Goal: Task Accomplishment & Management: Manage account settings

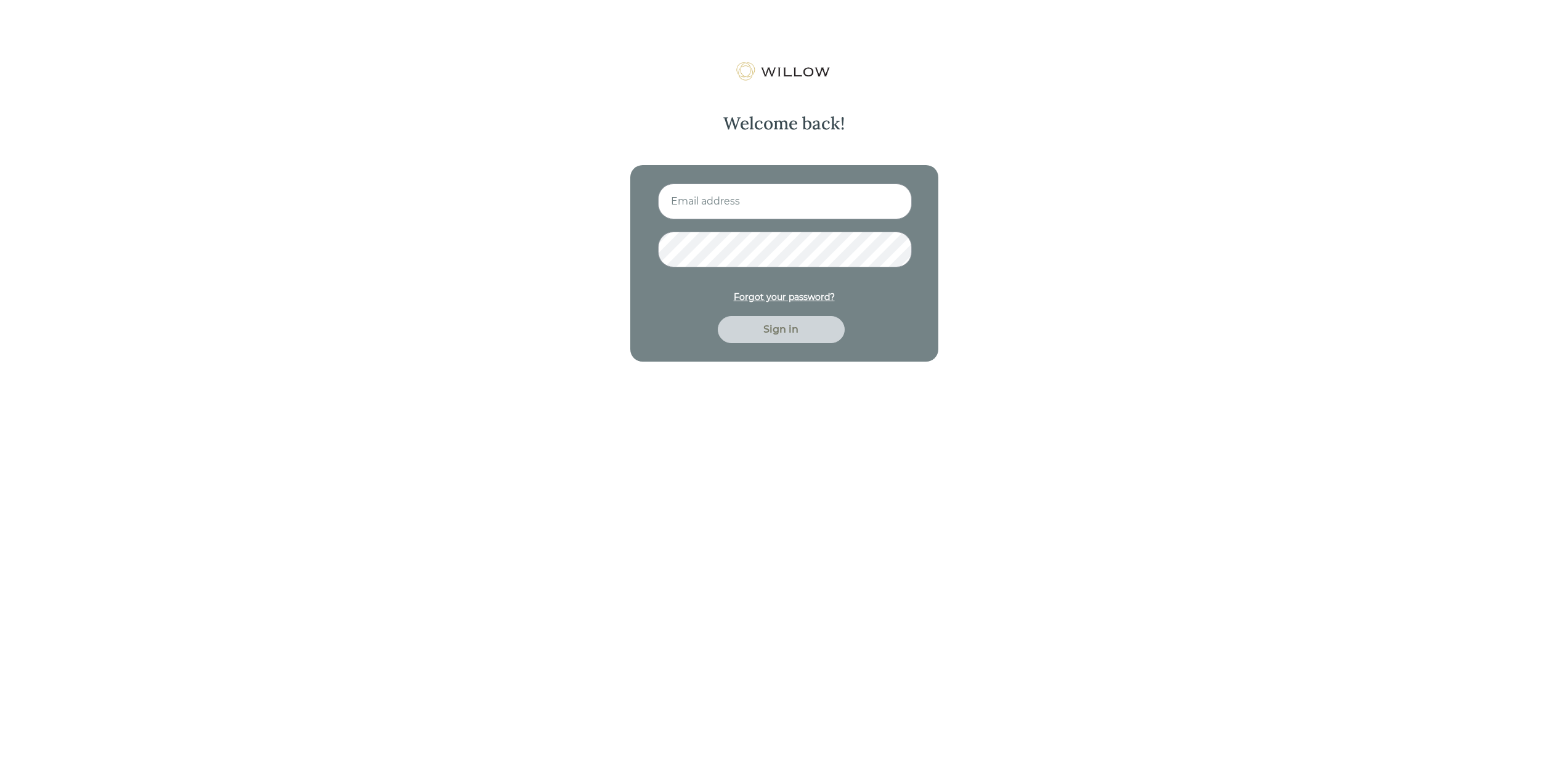
type input "[EMAIL_ADDRESS][DOMAIN_NAME]"
click at [781, 327] on div "Sign in" at bounding box center [781, 330] width 99 height 15
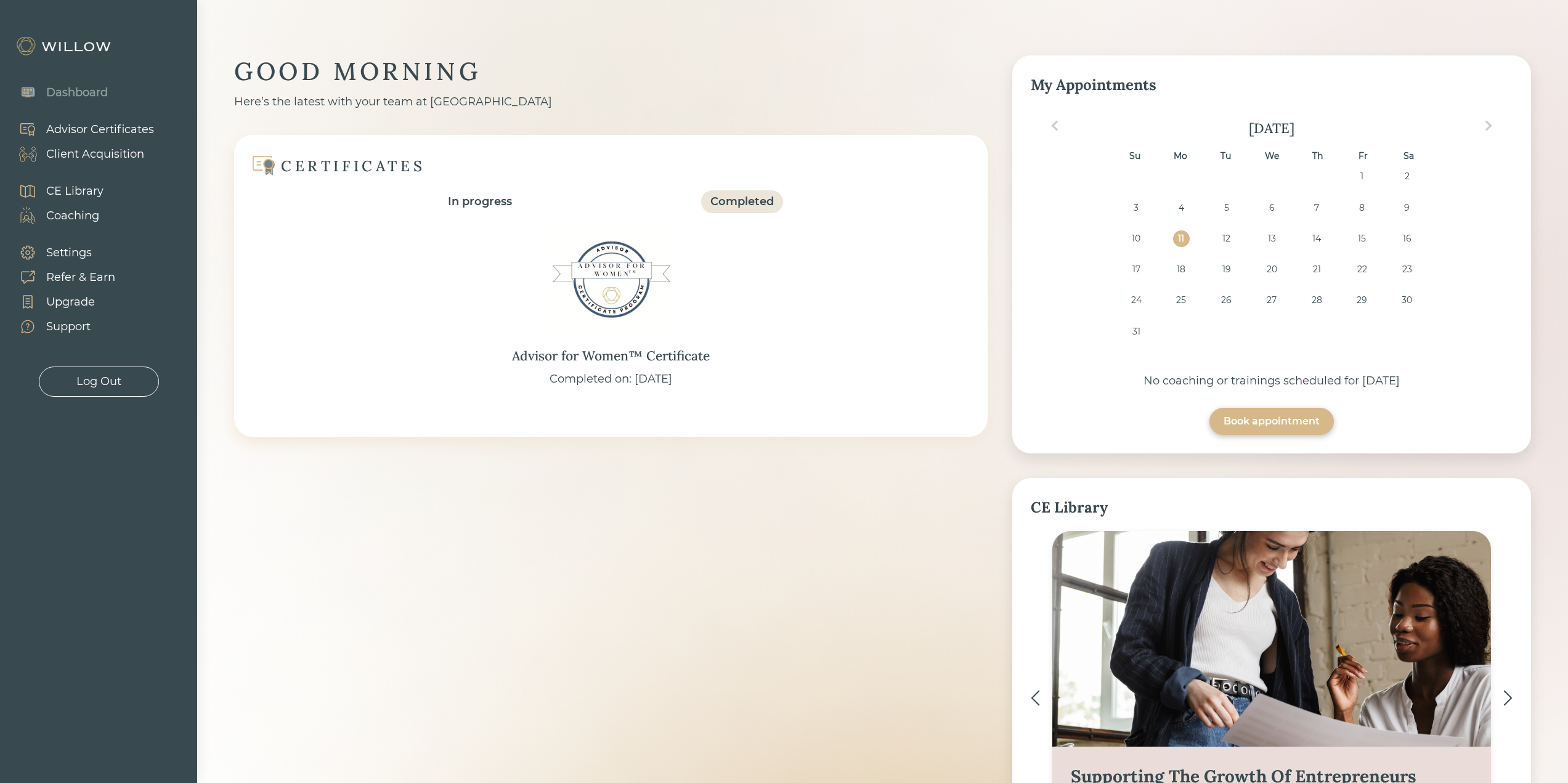
click at [99, 150] on div "Client Acquisition" at bounding box center [95, 153] width 98 height 17
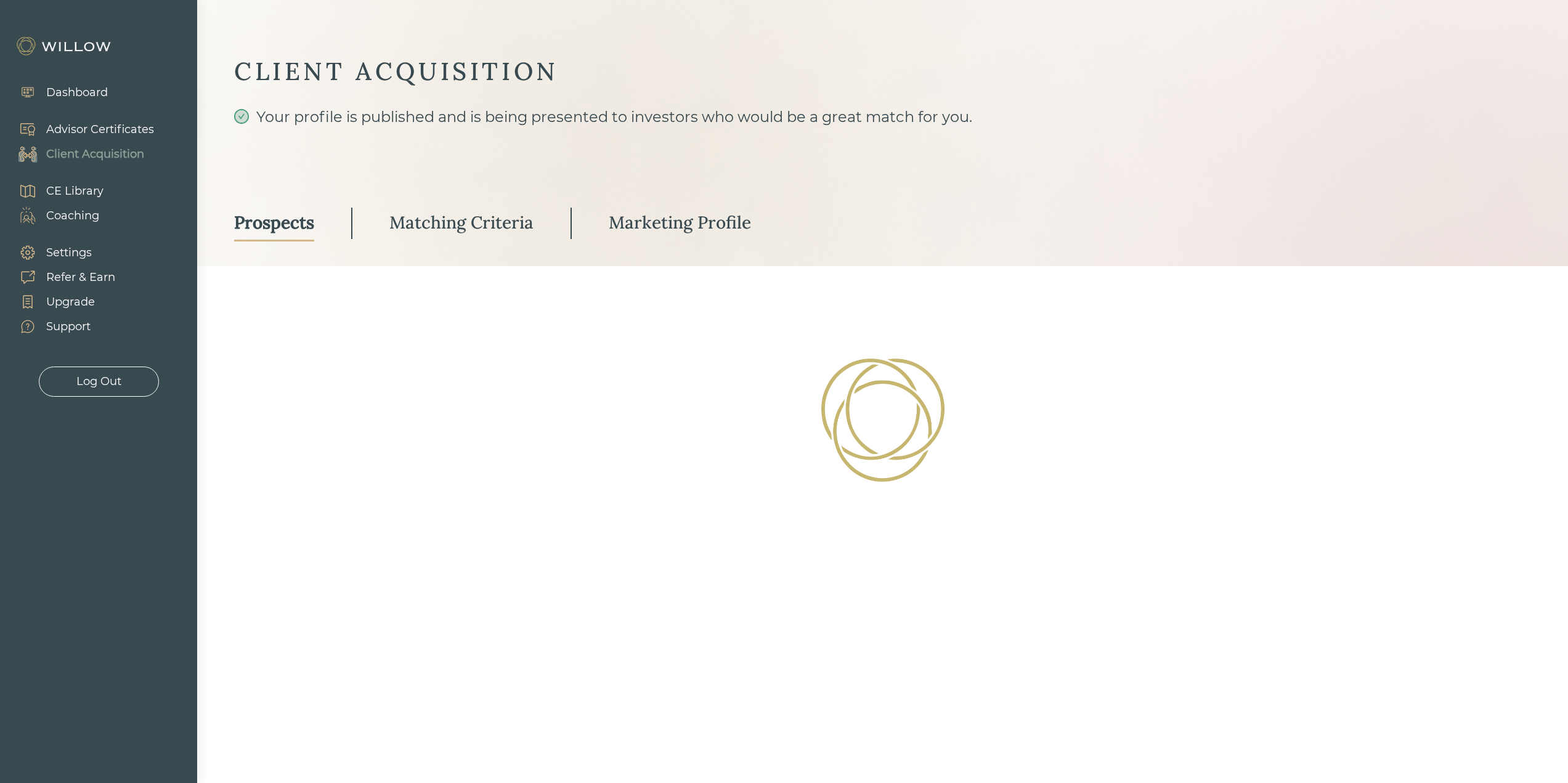
select select "3"
select select "2"
select select "10"
select select "2"
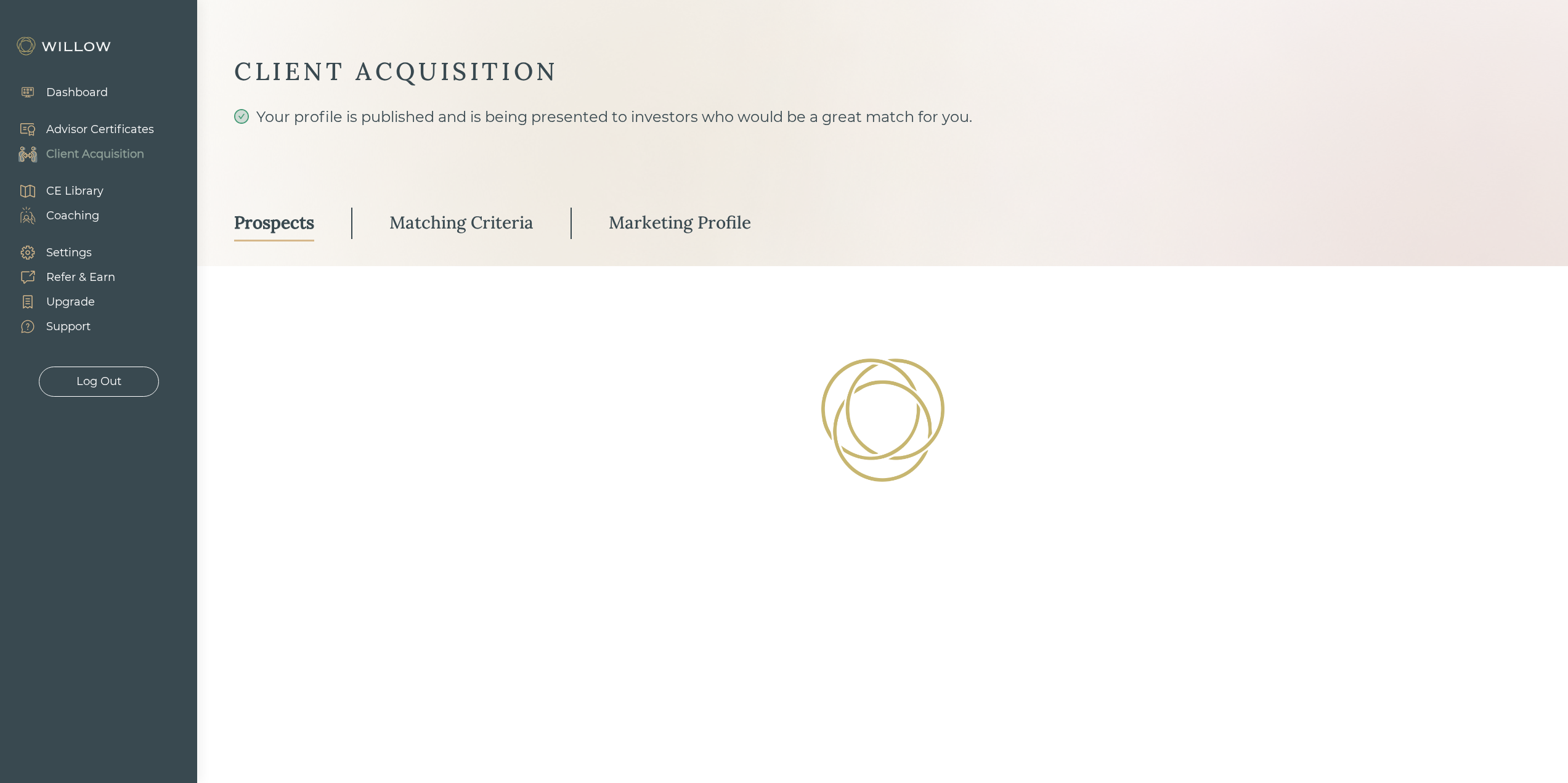
select select "2"
